Goal: Information Seeking & Learning: Learn about a topic

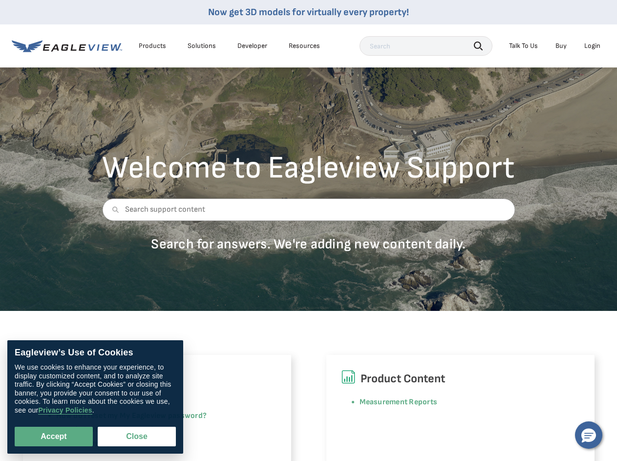
click at [308, 230] on div at bounding box center [308, 216] width 413 height 37
click at [152, 46] on div "Products" at bounding box center [152, 46] width 27 height 9
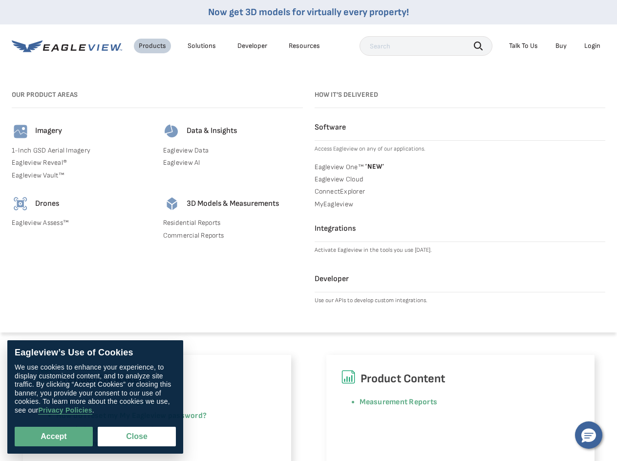
click at [202, 46] on div "Solutions" at bounding box center [202, 46] width 28 height 9
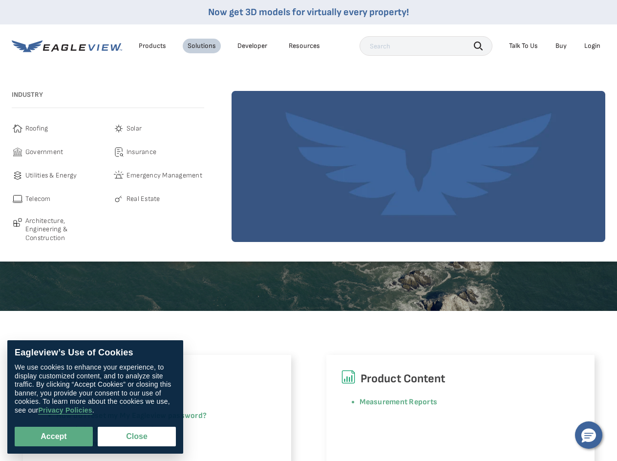
click at [304, 46] on div "Resources" at bounding box center [304, 46] width 31 height 9
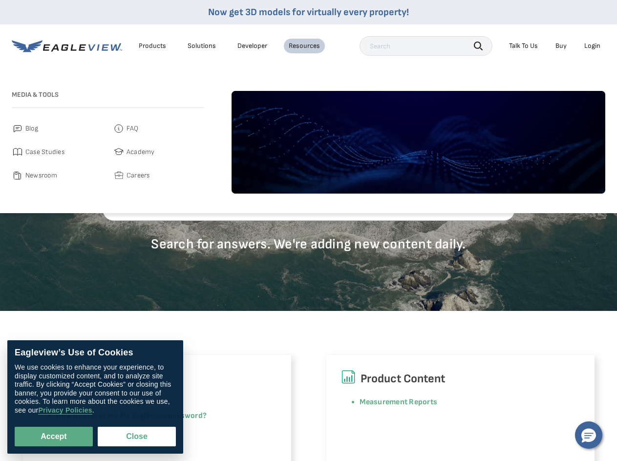
click at [478, 45] on icon "button" at bounding box center [478, 46] width 9 height 9
click at [523, 46] on div "Talk To Us" at bounding box center [523, 46] width 29 height 9
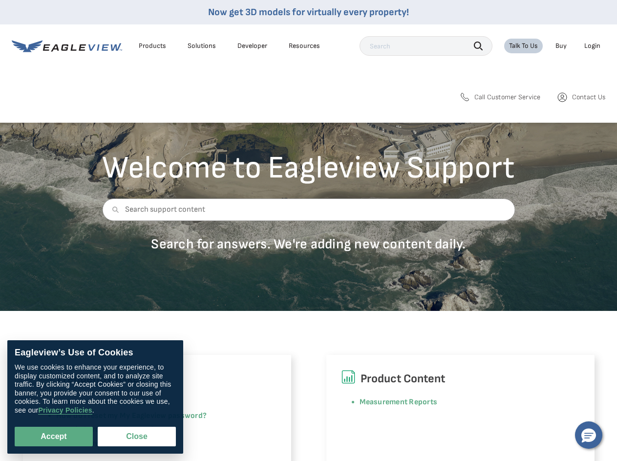
click at [592, 46] on div "Login" at bounding box center [592, 46] width 16 height 9
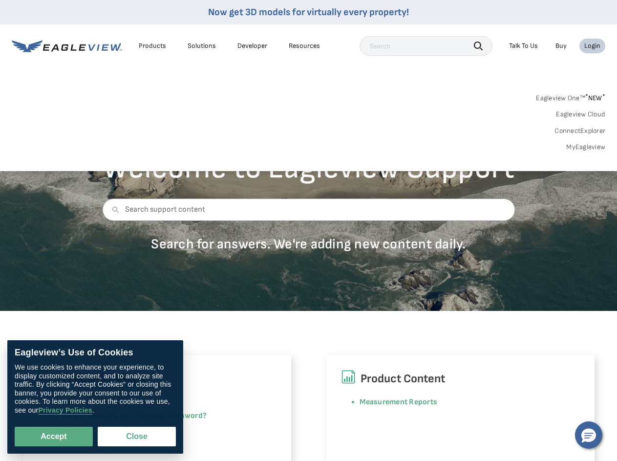
click at [113, 210] on icon at bounding box center [115, 209] width 7 height 7
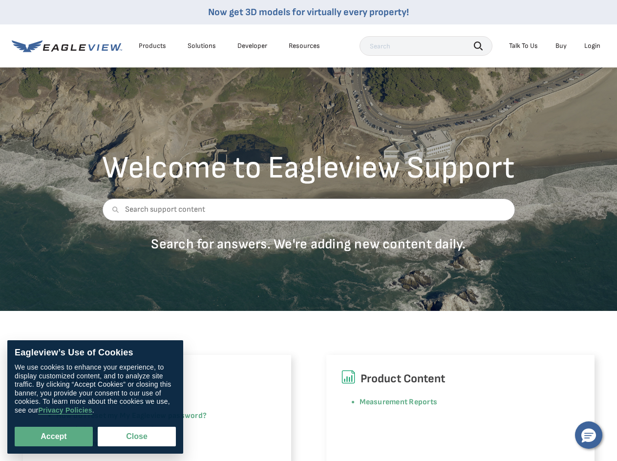
click at [54, 436] on button "Accept" at bounding box center [54, 436] width 78 height 20
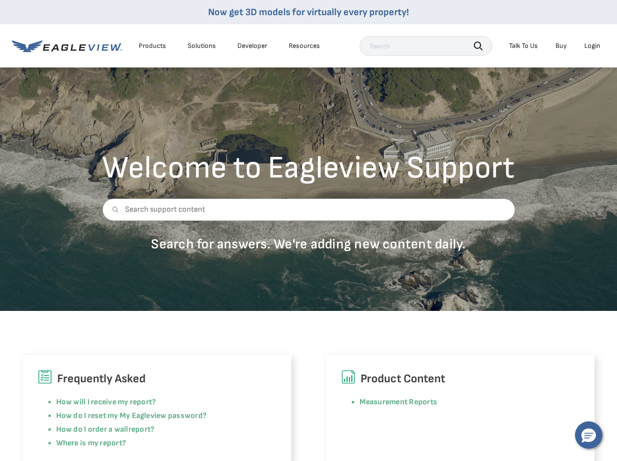
click at [137, 436] on button "Close" at bounding box center [135, 434] width 74 height 19
checkbox input "false"
